Goal: Task Accomplishment & Management: Manage account settings

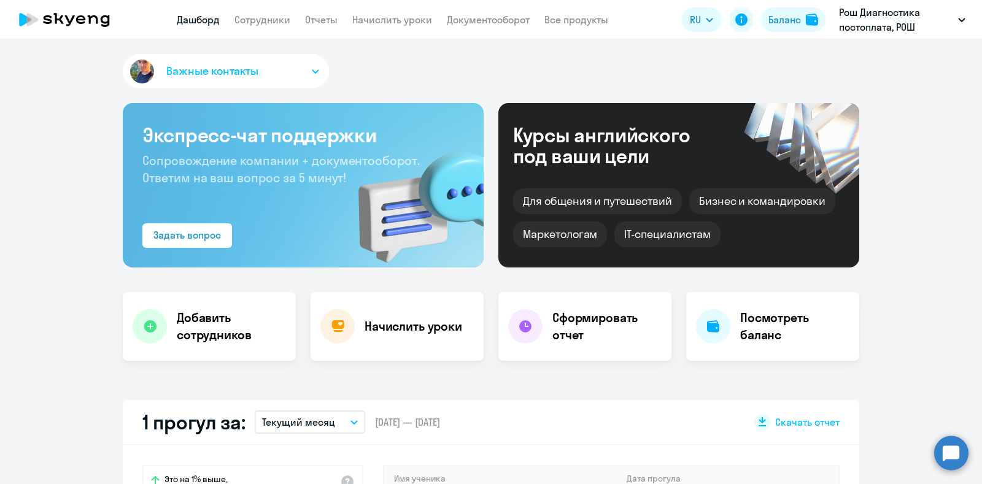
select select "30"
drag, startPoint x: 0, startPoint y: 0, endPoint x: 263, endPoint y: 23, distance: 264.2
click at [263, 23] on link "Сотрудники" at bounding box center [262, 19] width 56 height 12
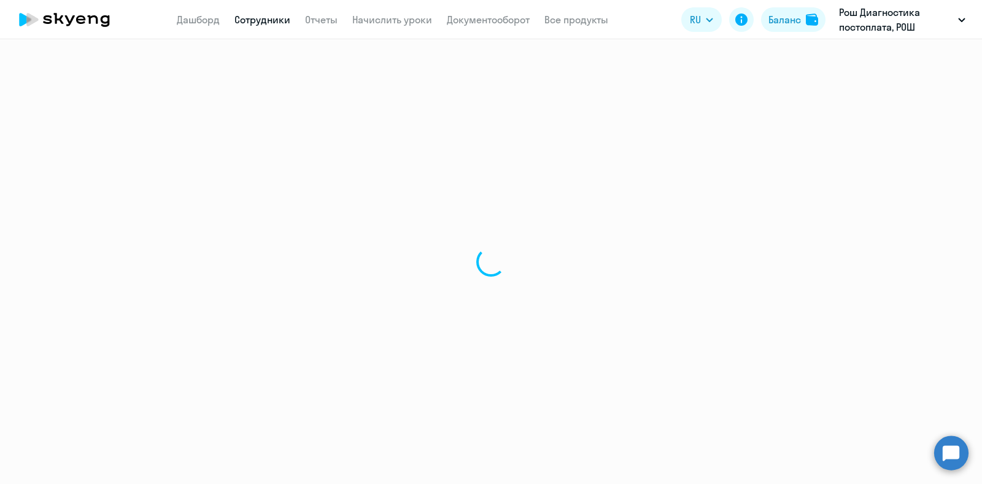
select select "30"
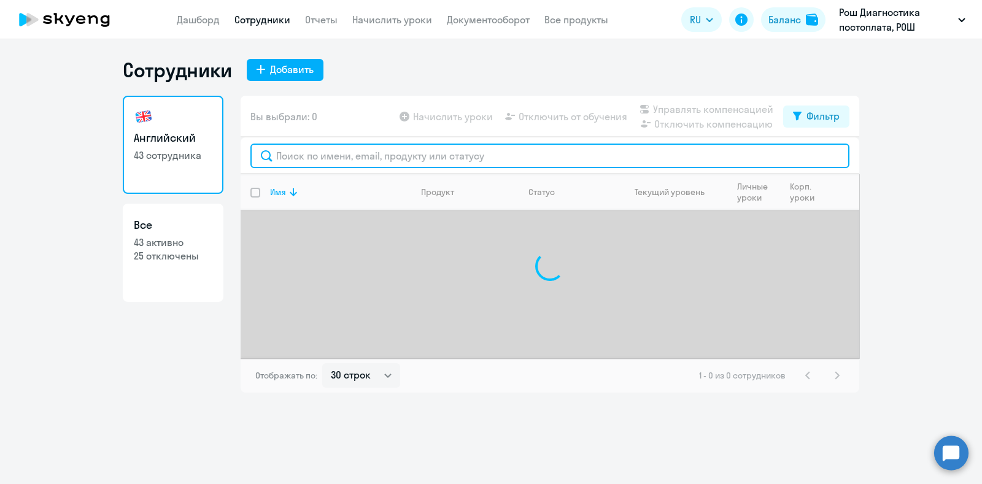
click at [303, 158] on input "text" at bounding box center [549, 156] width 599 height 25
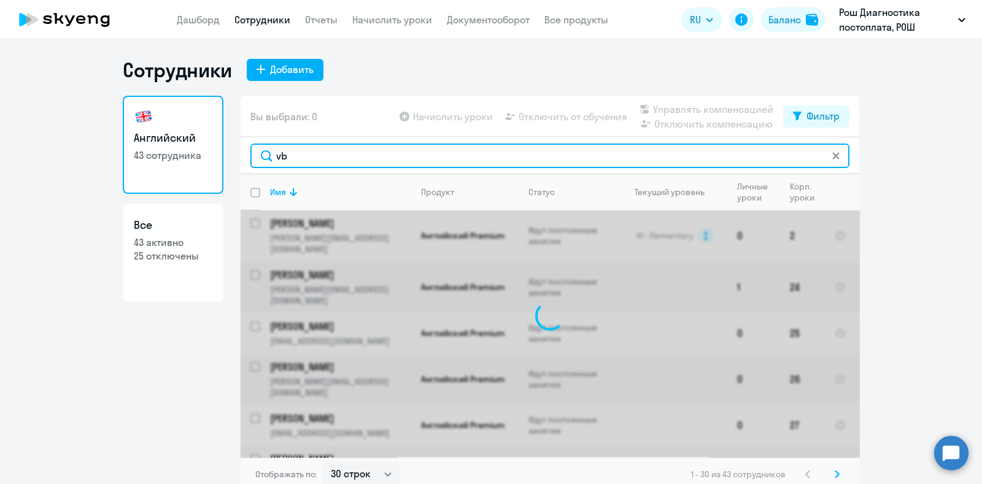
type input "v"
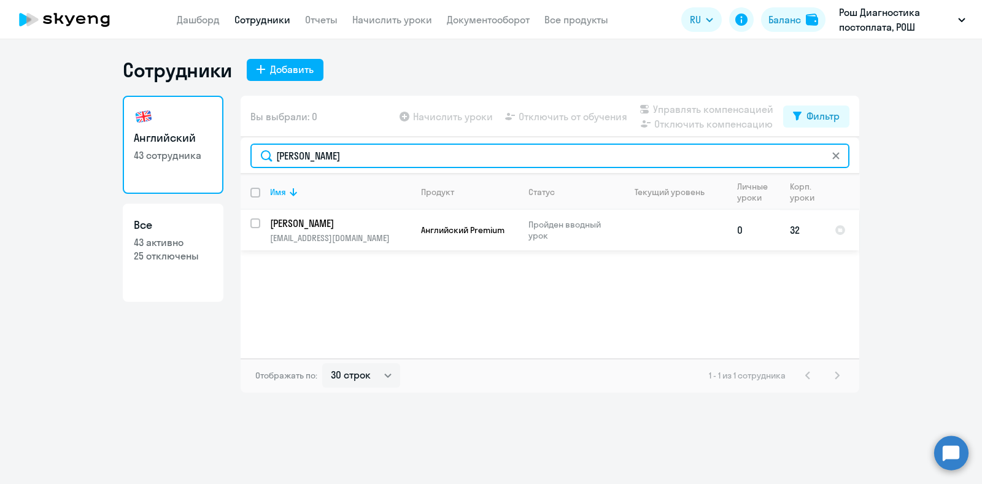
type input "милешин"
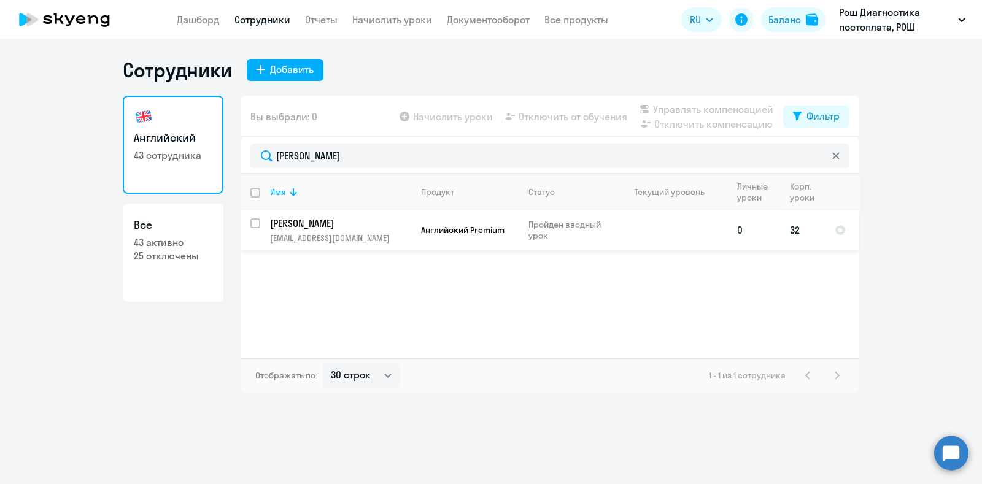
click at [253, 226] on input "select row 42526077" at bounding box center [262, 230] width 25 height 25
checkbox input "true"
click at [563, 120] on span "Отключить от обучения" at bounding box center [572, 116] width 109 height 15
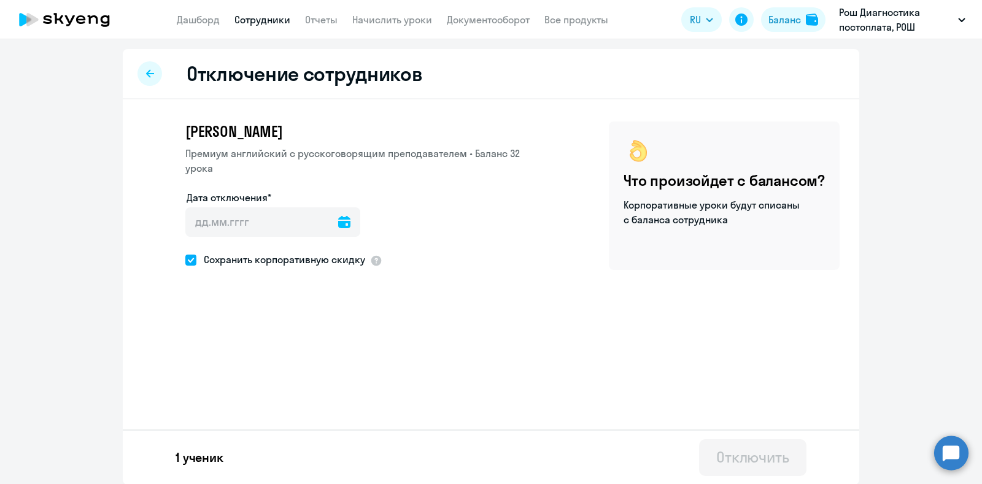
click at [338, 216] on icon at bounding box center [344, 222] width 12 height 12
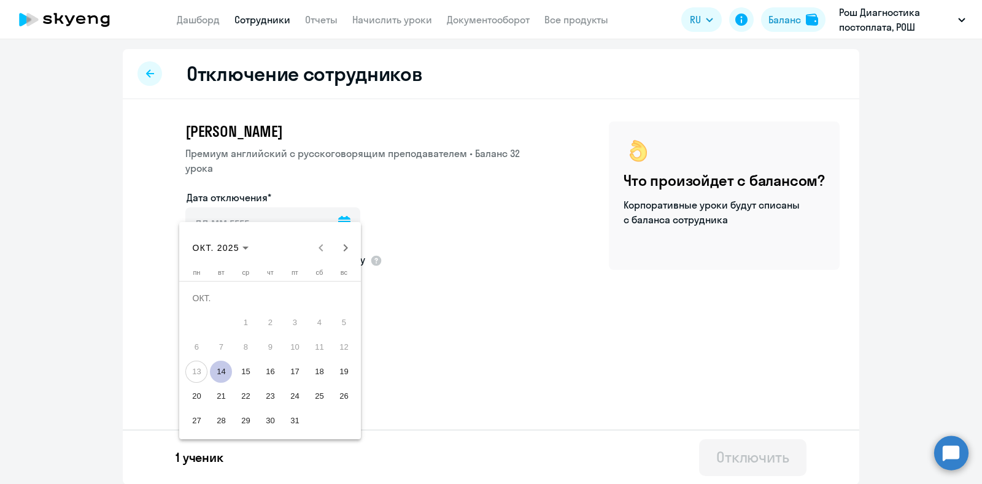
click at [220, 369] on span "14" at bounding box center [221, 372] width 22 height 22
type input "14.10.2025"
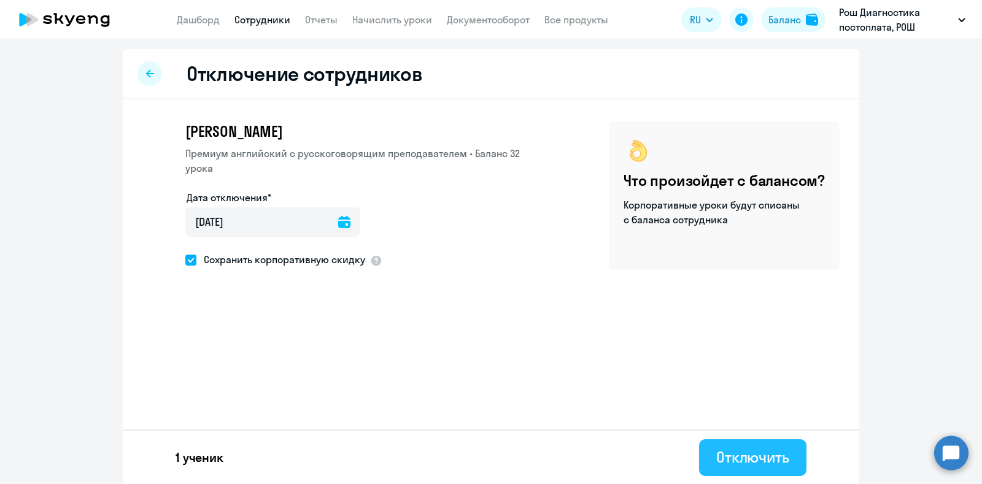
click at [737, 458] on div "Отключить" at bounding box center [752, 457] width 73 height 20
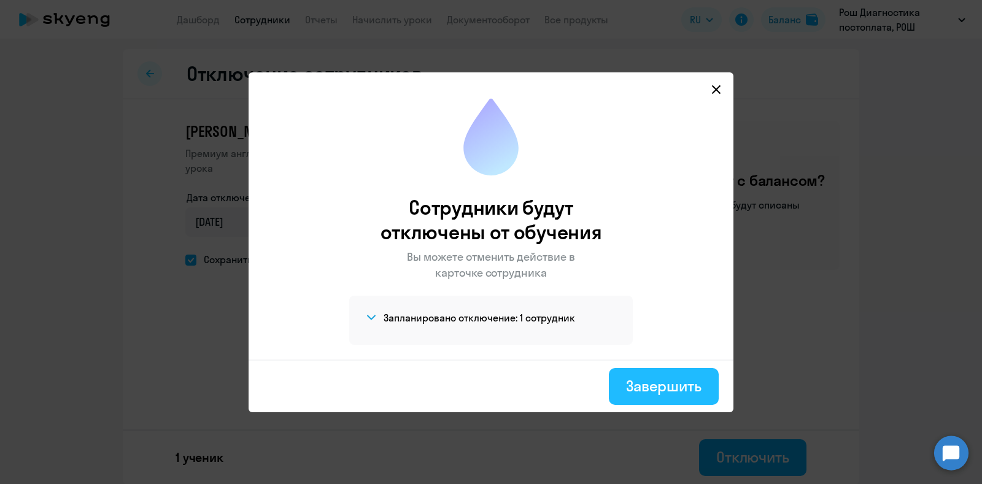
click at [633, 382] on div "Завершить" at bounding box center [663, 386] width 75 height 20
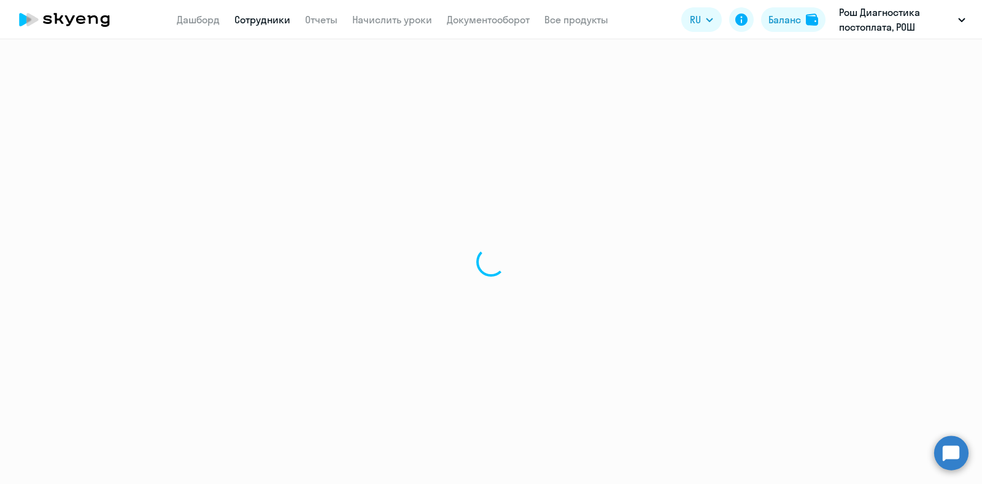
select select "30"
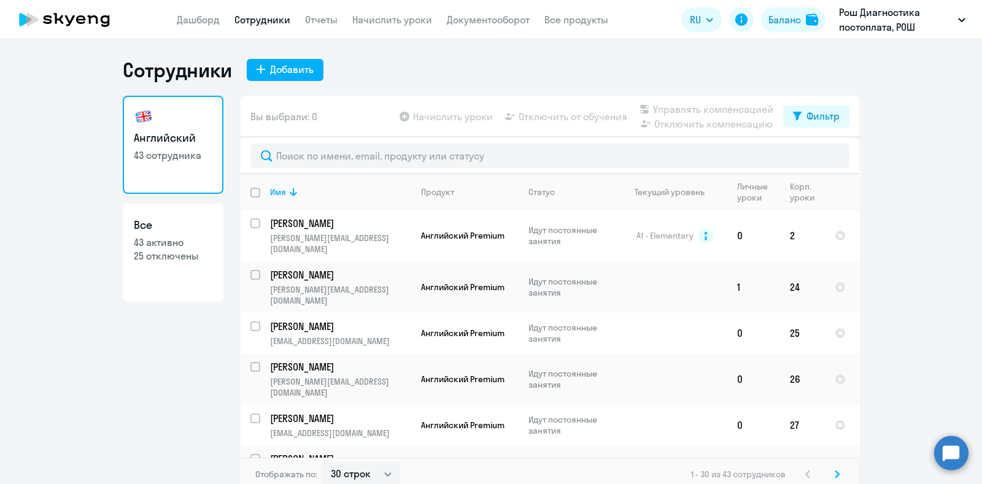
click at [896, 124] on ng-component "Сотрудники Добавить Английский 43 сотрудника Все 43 активно 25 отключены Вы выб…" at bounding box center [491, 275] width 982 height 434
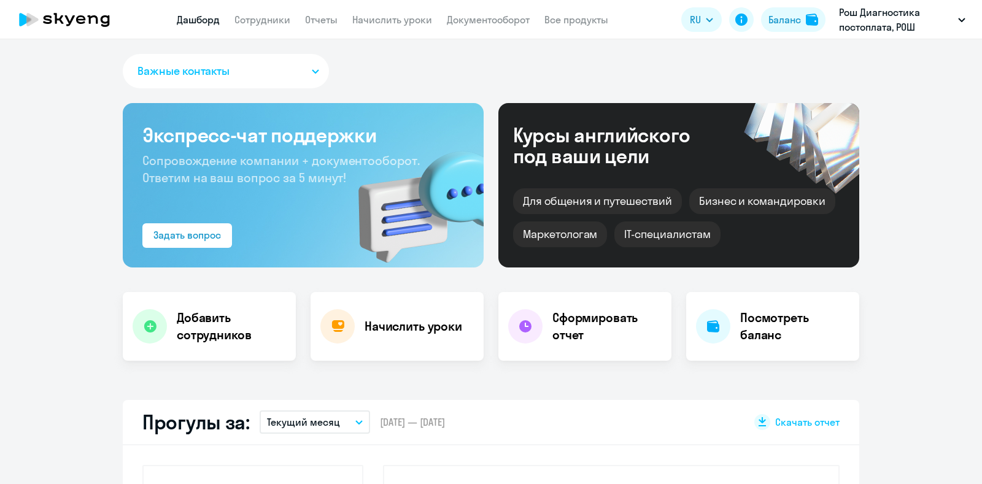
select select "30"
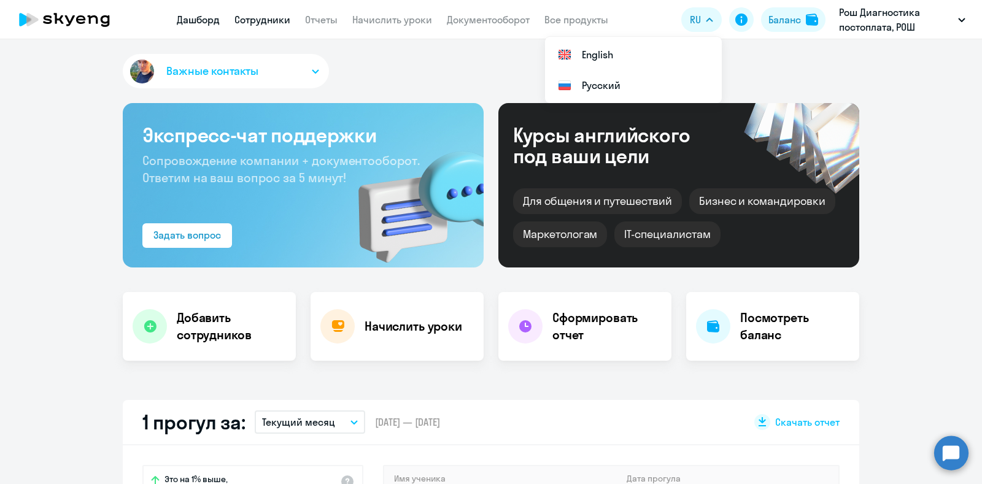
click at [263, 21] on link "Сотрудники" at bounding box center [262, 19] width 56 height 12
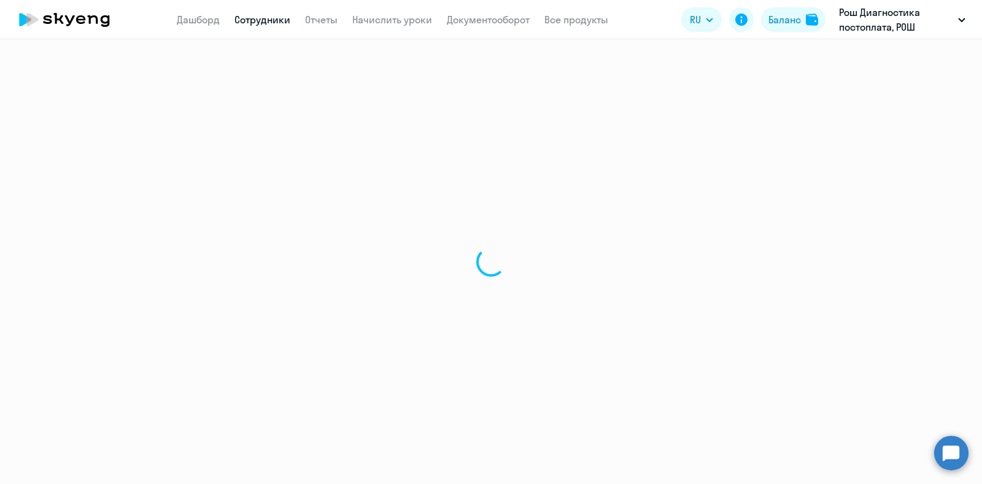
select select "30"
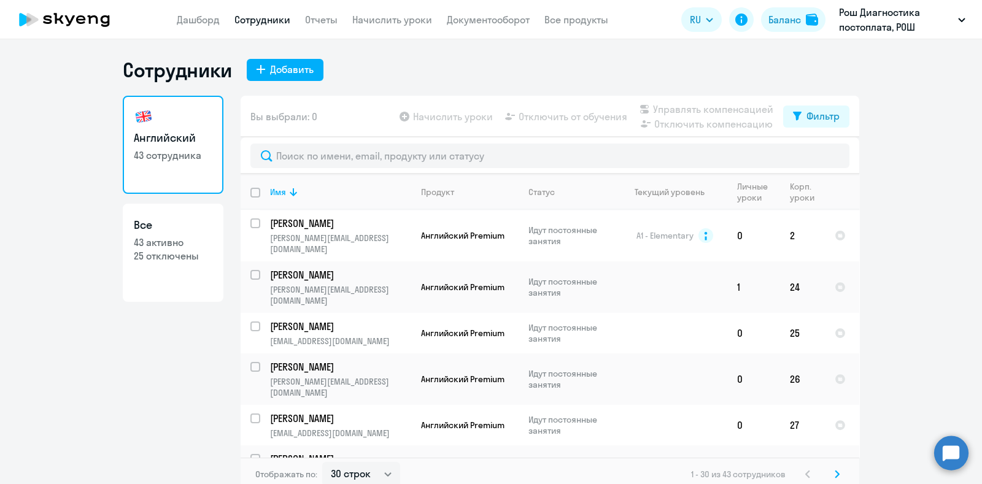
click at [193, 29] on app-header "Дашборд Сотрудники Отчеты Начислить уроки Документооборот Все продукты Дашборд …" at bounding box center [491, 19] width 982 height 39
click at [196, 20] on link "Дашборд" at bounding box center [198, 19] width 43 height 12
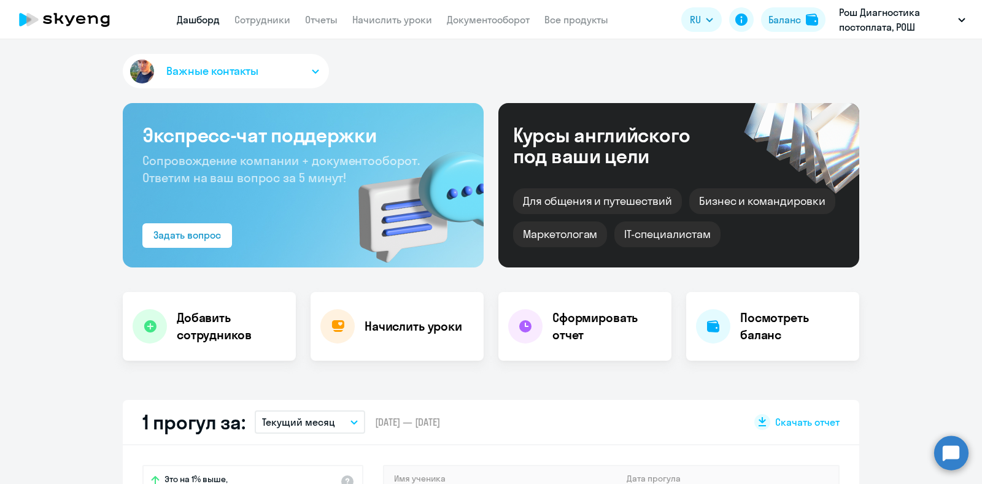
scroll to position [230, 0]
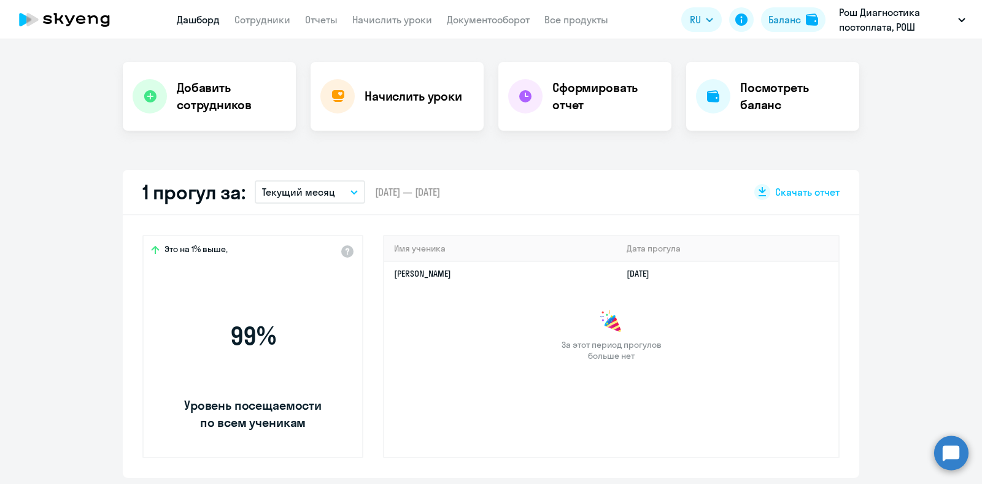
select select "30"
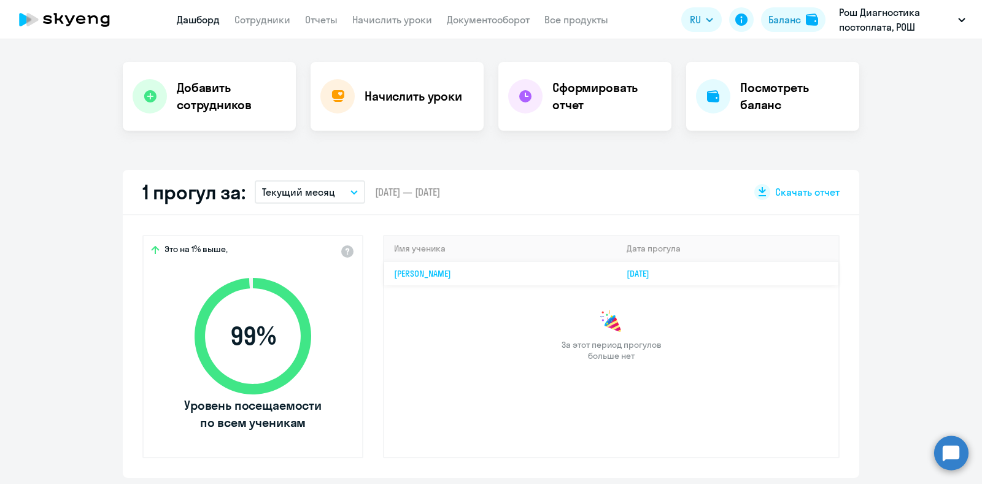
click at [451, 273] on link "[PERSON_NAME]" at bounding box center [422, 273] width 57 height 11
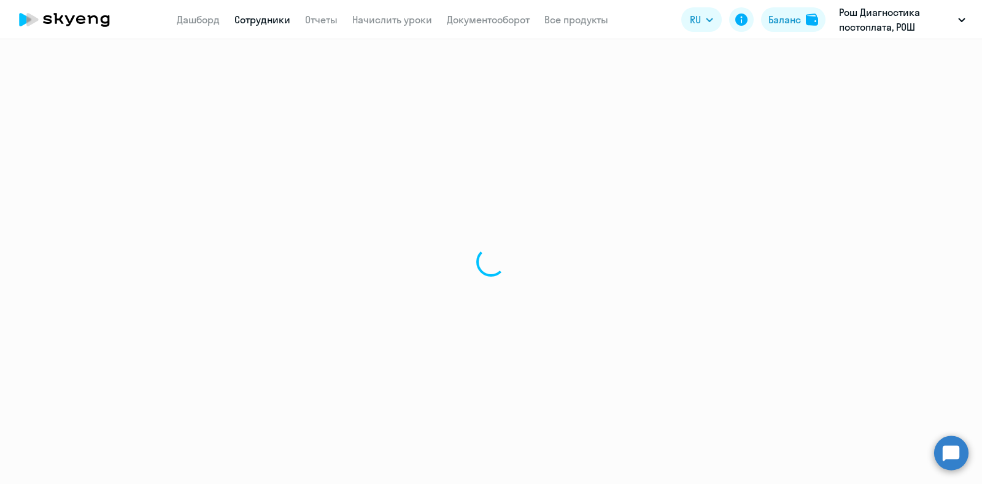
select select "english"
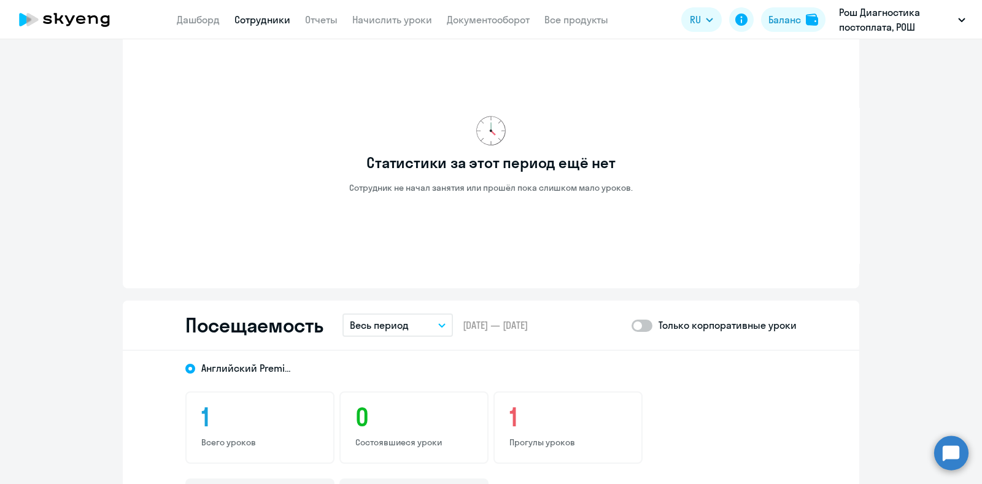
scroll to position [1226, 0]
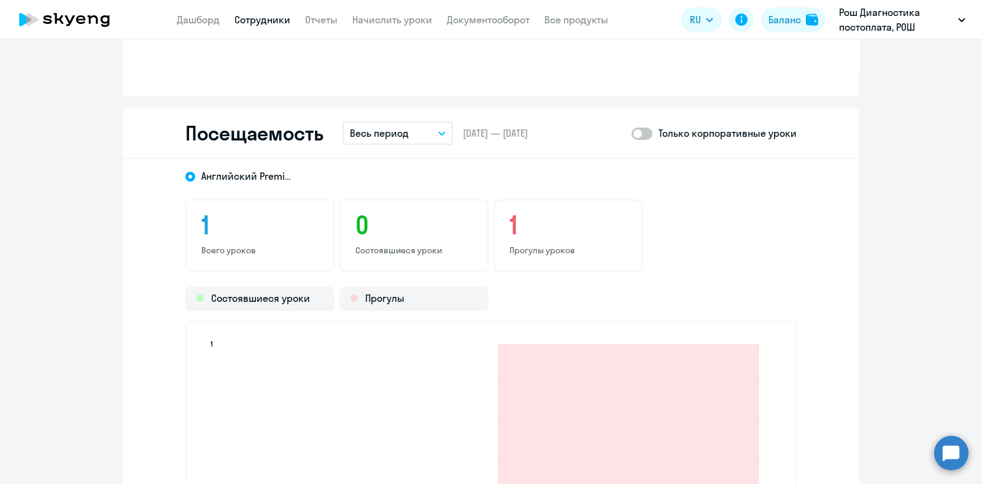
click at [632, 135] on span at bounding box center [641, 134] width 21 height 12
click at [631, 134] on input "checkbox" at bounding box center [631, 133] width 1 height 1
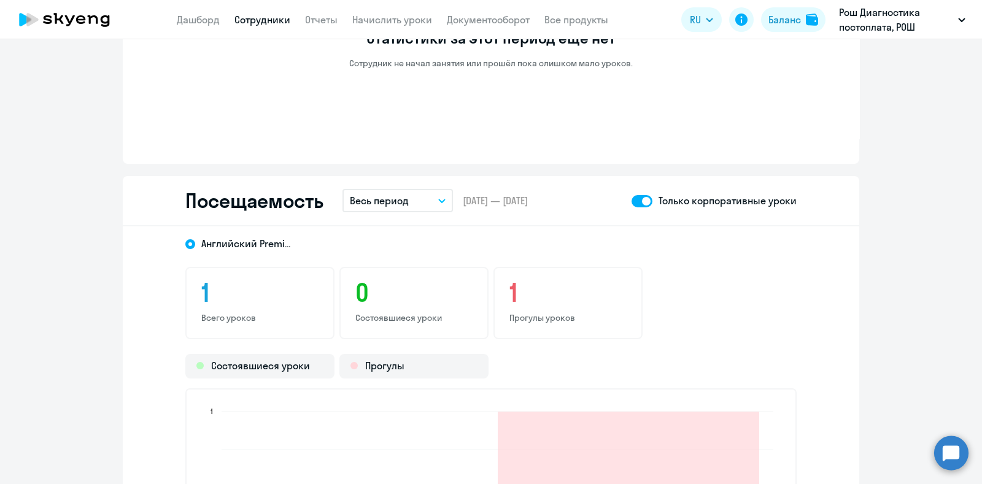
scroll to position [1150, 0]
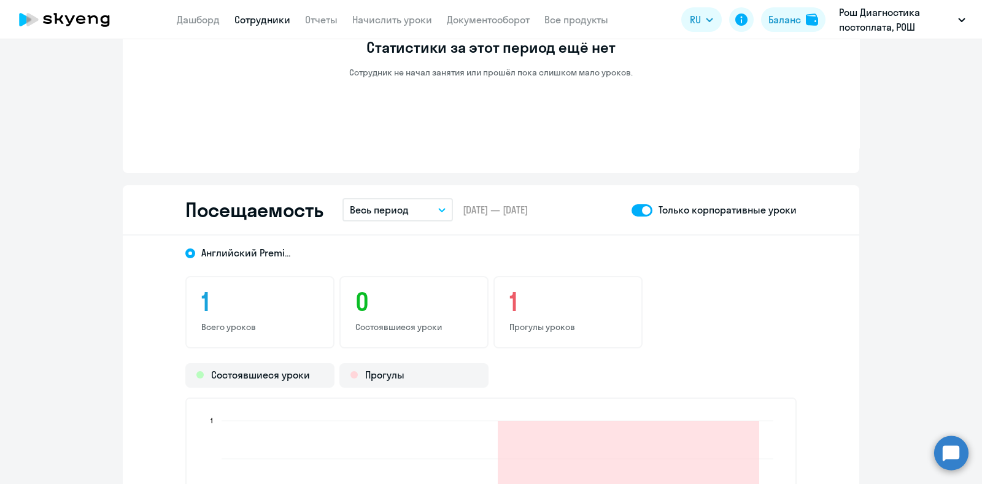
click at [642, 210] on span at bounding box center [641, 210] width 21 height 12
click at [631, 210] on input "checkbox" at bounding box center [631, 210] width 1 height 1
checkbox input "false"
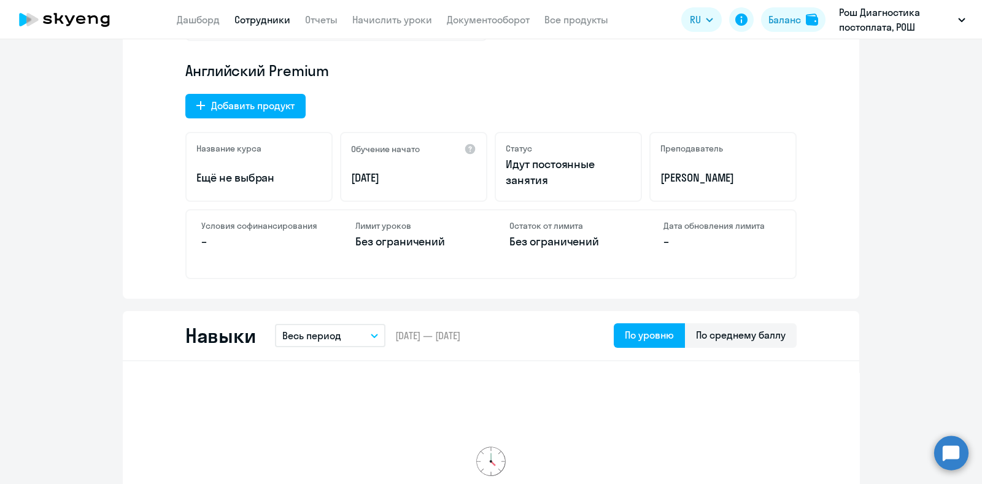
scroll to position [0, 0]
